Goal: Information Seeking & Learning: Check status

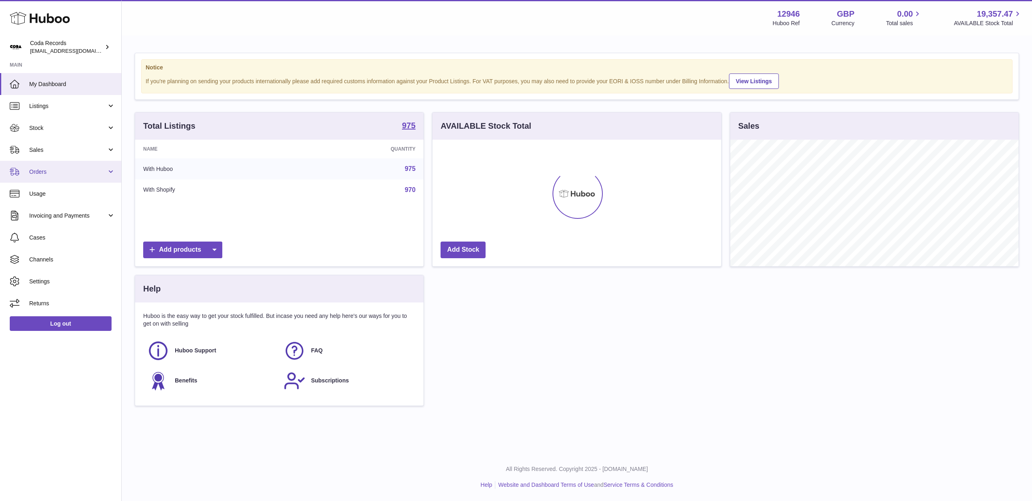
scroll to position [127, 289]
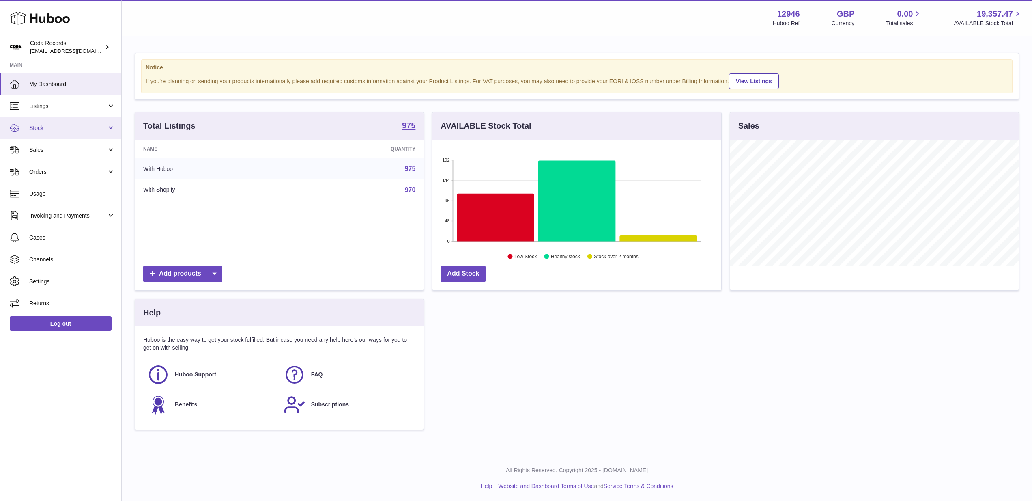
click at [77, 129] on span "Stock" at bounding box center [68, 128] width 78 height 8
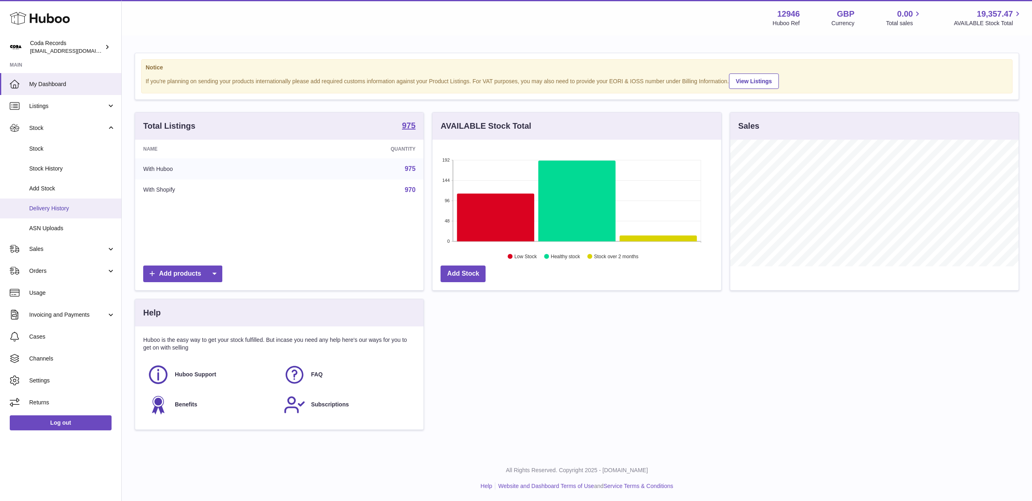
click at [78, 212] on link "Delivery History" at bounding box center [60, 208] width 121 height 20
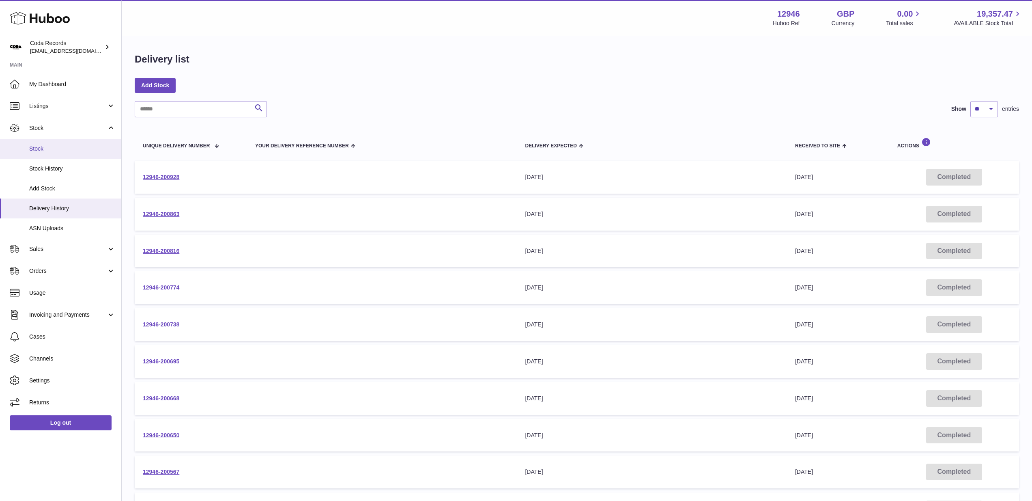
click at [57, 146] on span "Stock" at bounding box center [72, 149] width 86 height 8
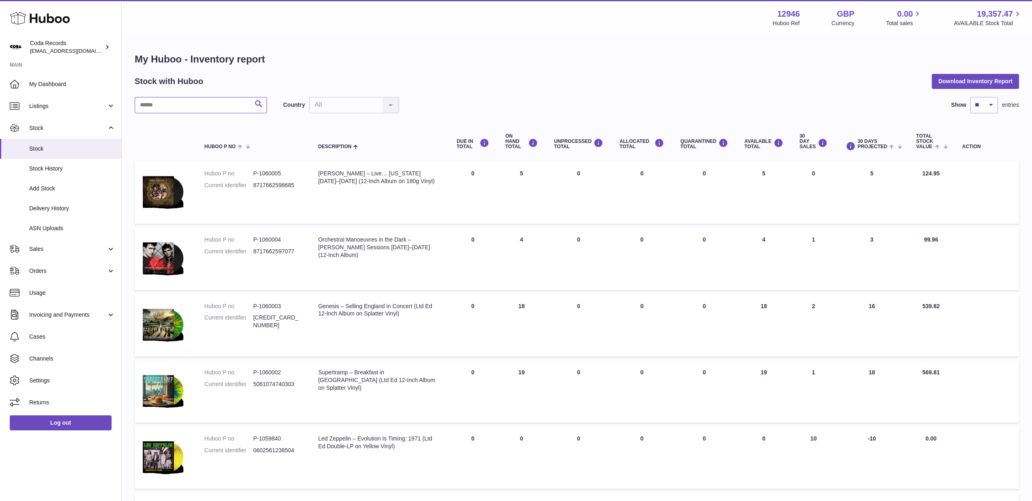
click at [240, 105] on input "text" at bounding box center [201, 105] width 132 height 16
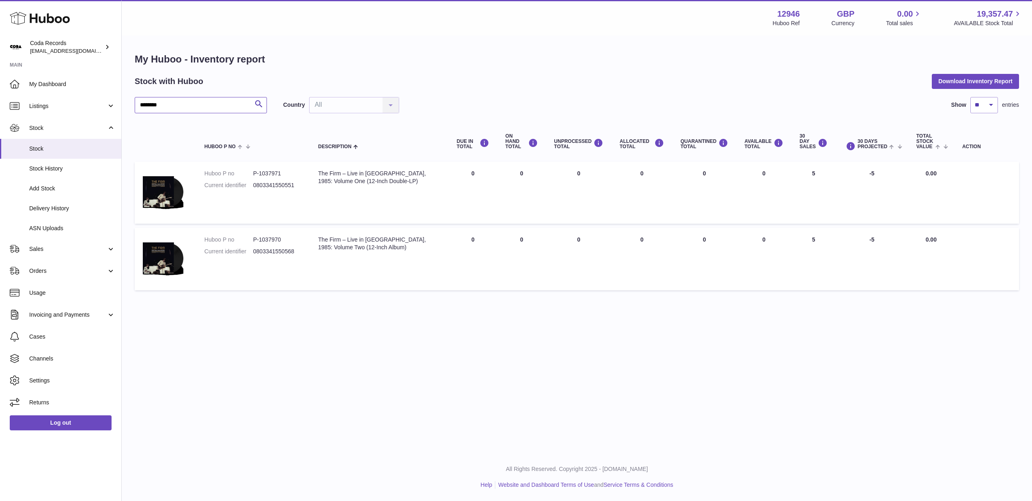
type input "********"
